Goal: Find contact information: Find contact information

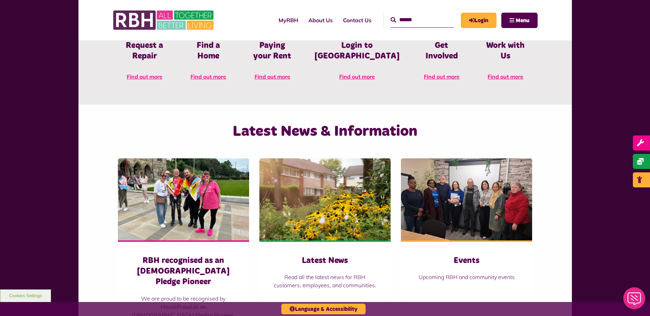
scroll to position [548, 0]
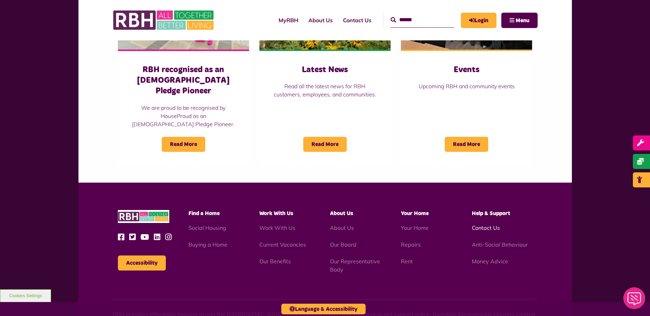
click at [488, 225] on link "Contact Us" at bounding box center [486, 228] width 28 height 7
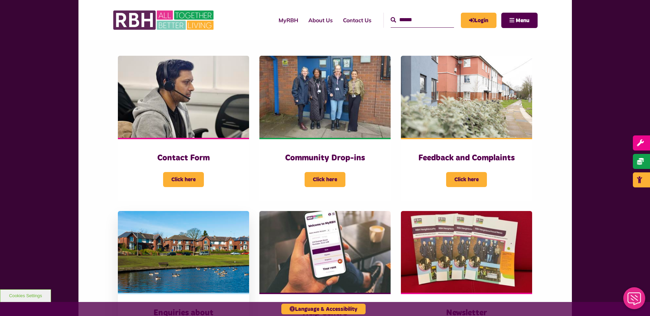
scroll to position [205, 0]
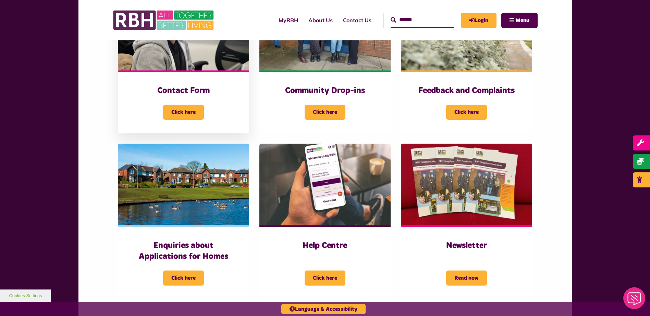
click at [199, 63] on img at bounding box center [183, 29] width 131 height 82
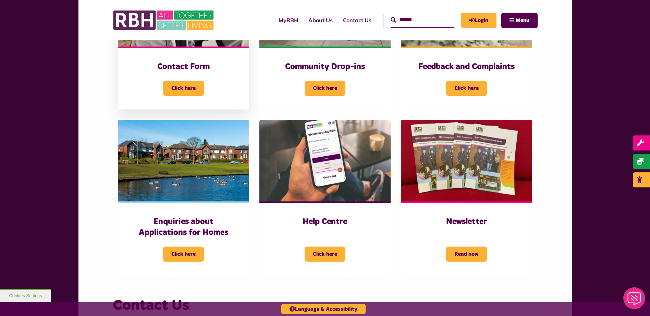
scroll to position [377, 0]
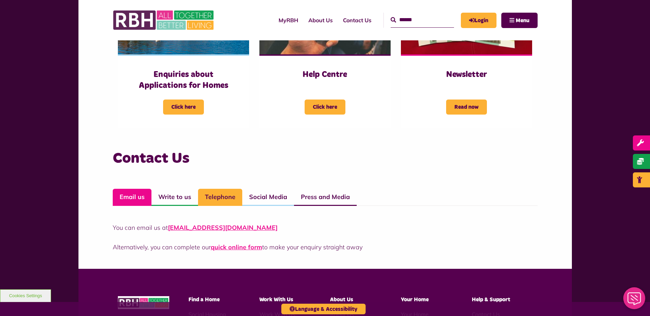
click at [227, 199] on link "Telephone" at bounding box center [220, 197] width 44 height 17
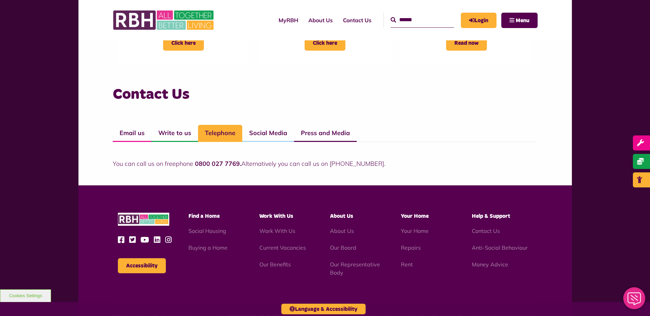
scroll to position [445, 0]
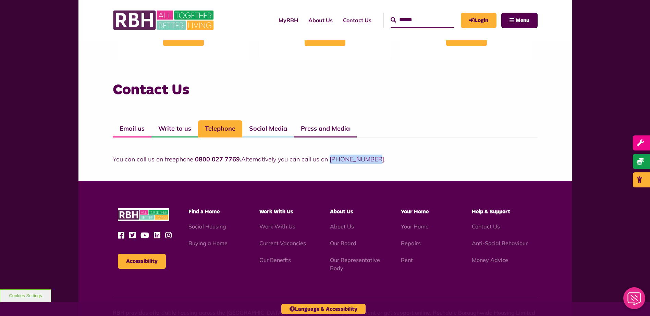
drag, startPoint x: 329, startPoint y: 160, endPoint x: 376, endPoint y: 157, distance: 46.3
click at [376, 157] on p "You can call us on freephone 0800 027 7769. Alternatively you can call us on 01…" at bounding box center [325, 159] width 425 height 9
copy p "01706 274100."
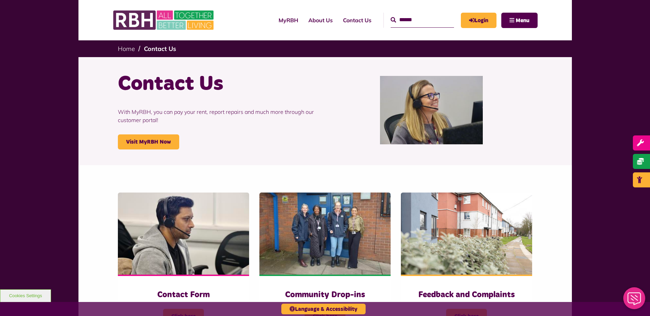
scroll to position [0, 0]
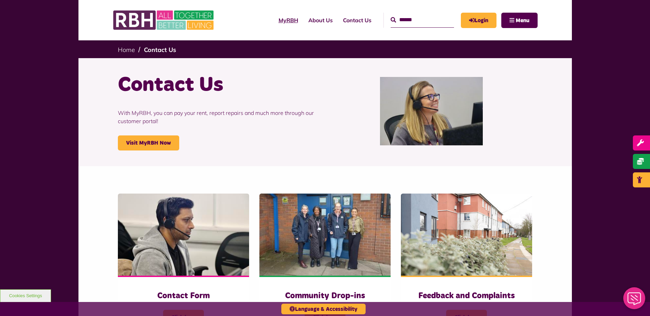
click at [280, 20] on link "MyRBH" at bounding box center [288, 20] width 30 height 18
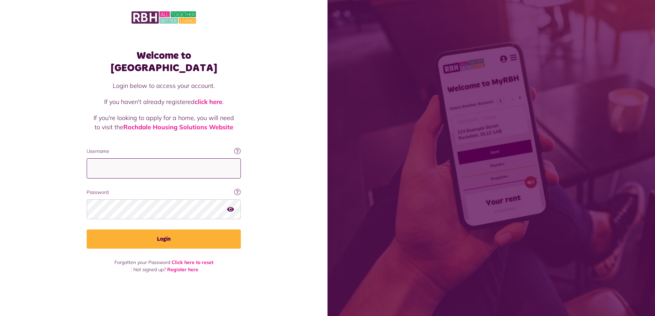
click at [165, 159] on input "Username" at bounding box center [164, 169] width 154 height 20
